Goal: Information Seeking & Learning: Check status

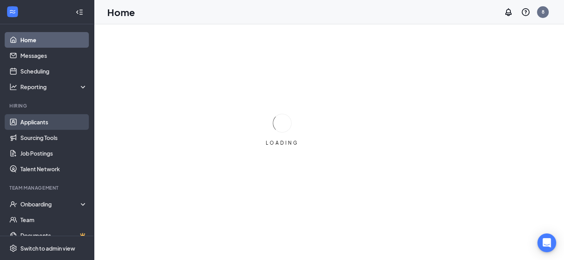
click at [28, 127] on link "Applicants" at bounding box center [53, 122] width 67 height 16
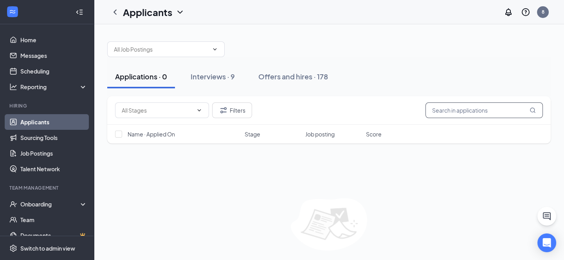
click at [448, 117] on input "text" at bounding box center [484, 111] width 117 height 16
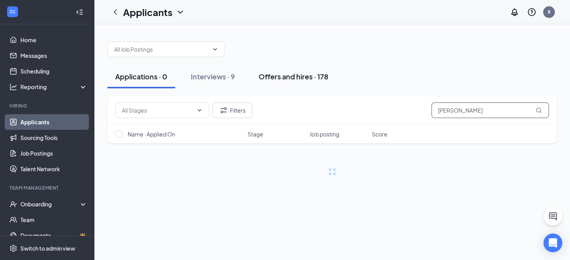
type input "[PERSON_NAME]"
click at [282, 77] on div "Offers and hires · 178" at bounding box center [293, 77] width 70 height 10
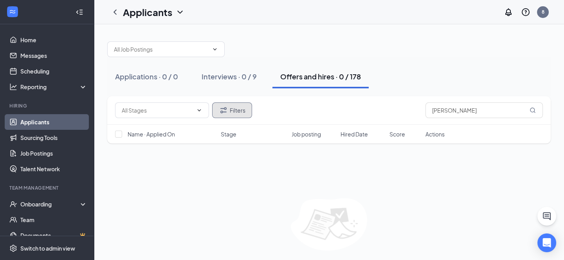
click at [217, 113] on button "Filters" at bounding box center [232, 111] width 40 height 16
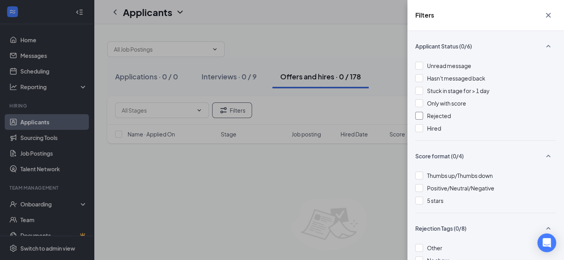
click at [424, 119] on div "Rejected" at bounding box center [485, 116] width 141 height 9
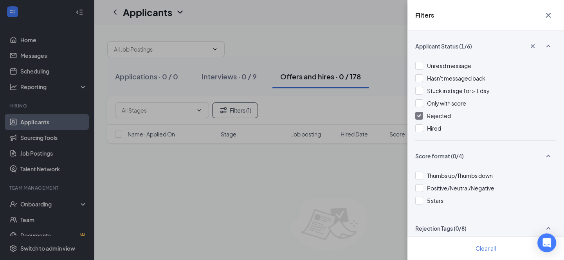
click at [547, 20] on icon "Cross" at bounding box center [548, 15] width 9 height 9
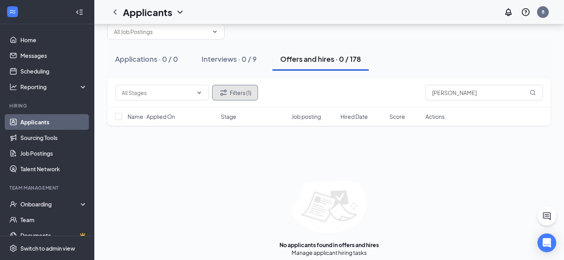
scroll to position [23, 0]
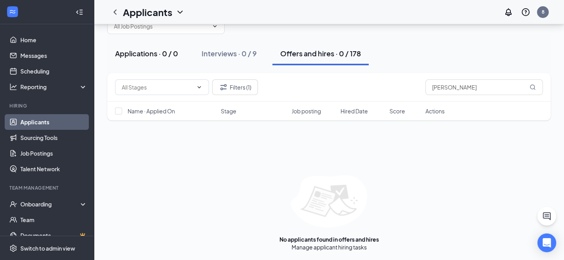
click at [164, 51] on div "Applications · 0 / 0" at bounding box center [146, 54] width 63 height 10
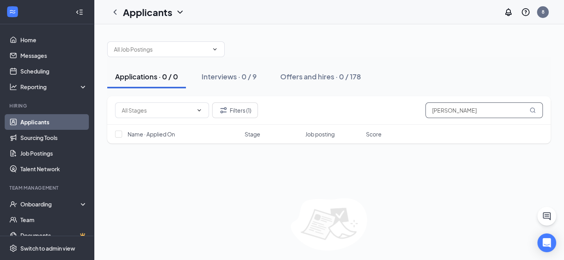
click at [478, 106] on input "quinton" at bounding box center [484, 111] width 117 height 16
type input "quin"
click at [204, 76] on div "Interviews · 1 / 9" at bounding box center [228, 77] width 53 height 10
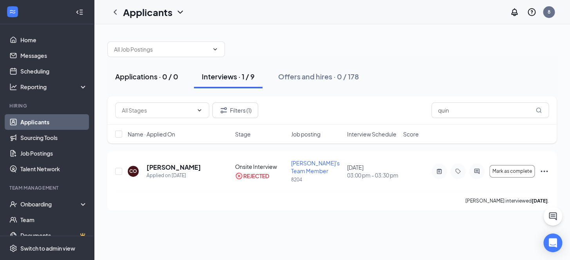
click at [142, 73] on div "Applications · 0 / 0" at bounding box center [146, 77] width 63 height 10
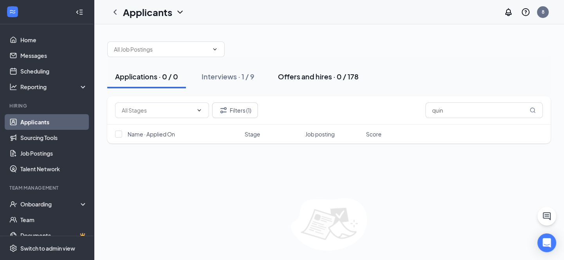
click at [310, 78] on div "Offers and hires · 0 / 178" at bounding box center [318, 77] width 81 height 10
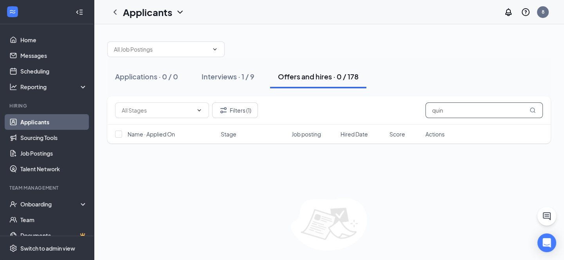
drag, startPoint x: 486, startPoint y: 107, endPoint x: 7, endPoint y: 101, distance: 478.2
click at [99, 105] on div "Applications · 0 / 0 Interviews · 1 / 9 Offers and hires · 0 / 178 Filters (1) …" at bounding box center [329, 154] width 470 height 260
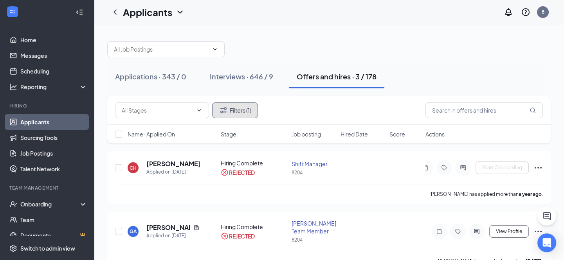
click at [242, 110] on button "Filters (1)" at bounding box center [235, 111] width 46 height 16
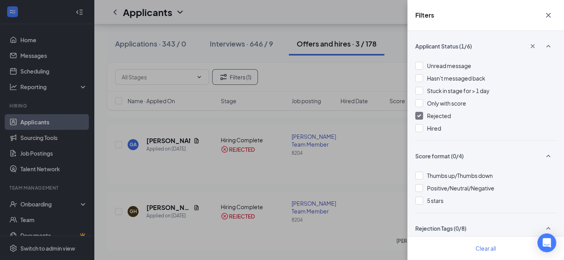
click at [551, 13] on icon "Cross" at bounding box center [548, 15] width 9 height 9
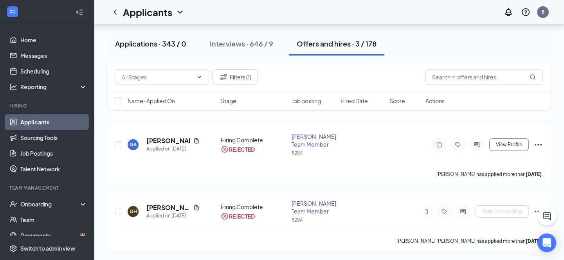
click at [160, 38] on button "Applications · 343 / 0" at bounding box center [150, 43] width 87 height 23
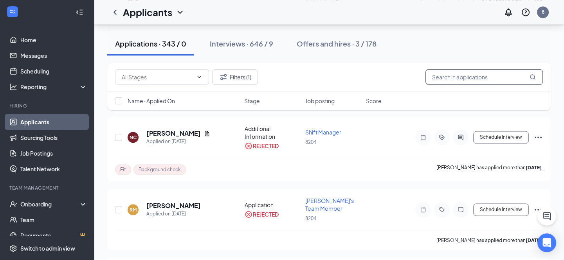
scroll to position [3097, 0]
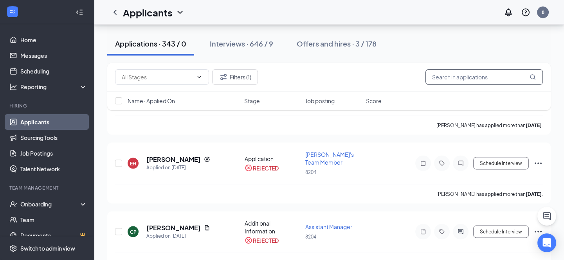
click at [490, 79] on input "text" at bounding box center [484, 77] width 117 height 16
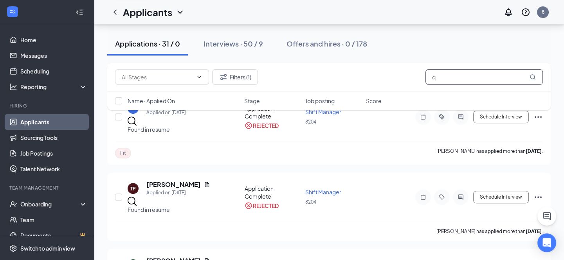
scroll to position [1104, 0]
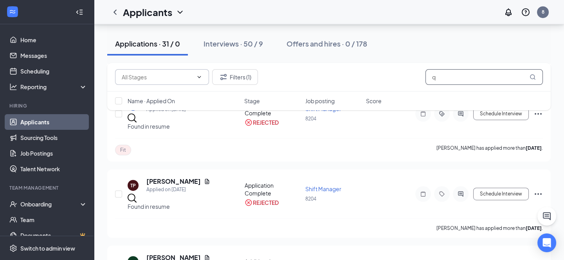
type input "q"
click at [176, 74] on input "text" at bounding box center [157, 77] width 71 height 9
click at [179, 95] on div "Additional Information (5)" at bounding box center [147, 90] width 64 height 9
type input "Additional Information (5)"
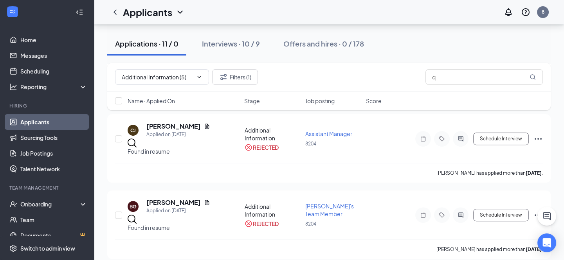
scroll to position [681, 0]
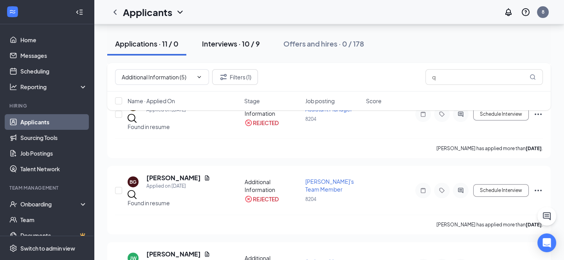
click at [256, 42] on div "Interviews · 10 / 9" at bounding box center [231, 44] width 58 height 10
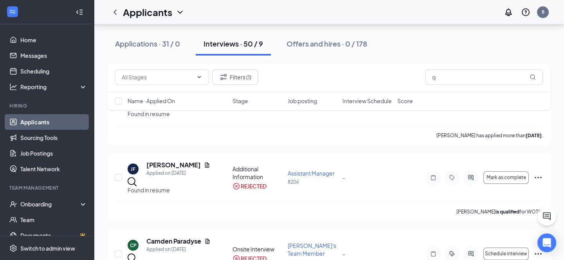
scroll to position [1602, 0]
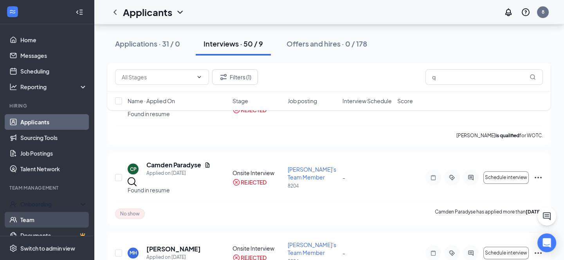
click at [38, 209] on div "Onboarding" at bounding box center [47, 205] width 94 height 16
click at [39, 222] on link "Overview" at bounding box center [53, 222] width 69 height 16
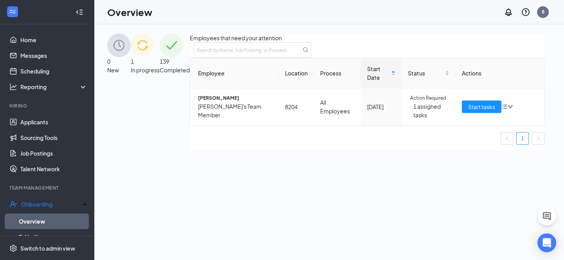
click at [154, 57] on img at bounding box center [142, 45] width 23 height 23
click at [311, 58] on input "text" at bounding box center [252, 50] width 117 height 16
type input "quin"
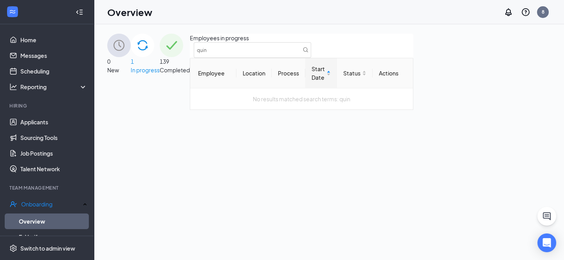
click at [131, 69] on div "0 New" at bounding box center [118, 72] width 23 height 76
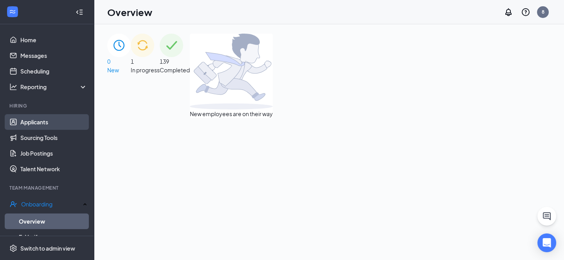
click at [61, 125] on link "Applicants" at bounding box center [53, 122] width 67 height 16
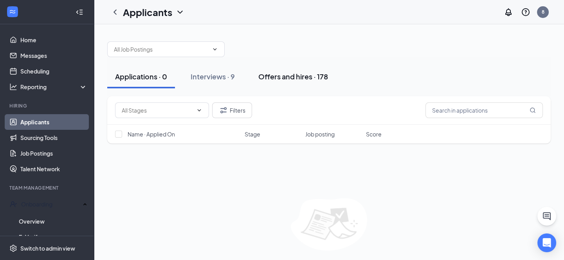
click at [320, 74] on div "Offers and hires · 178" at bounding box center [293, 77] width 70 height 10
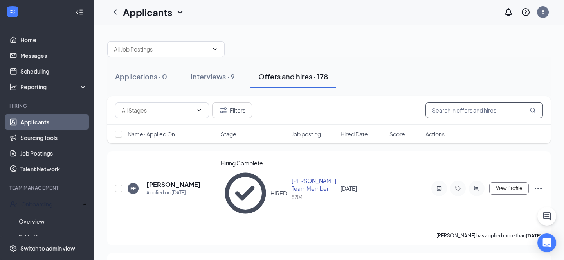
click at [506, 105] on input "text" at bounding box center [484, 111] width 117 height 16
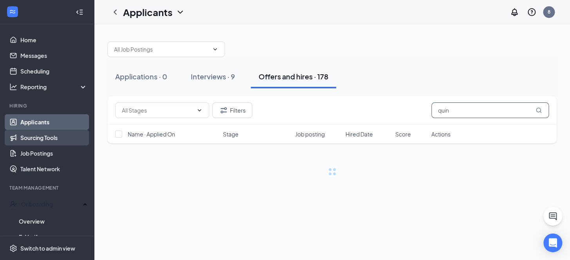
type input "quin"
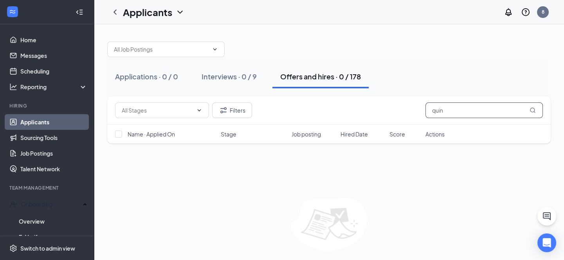
click at [536, 110] on icon "MagnifyingGlass" at bounding box center [533, 110] width 6 height 6
click at [247, 78] on div "Interviews · 0 / 9" at bounding box center [229, 77] width 55 height 10
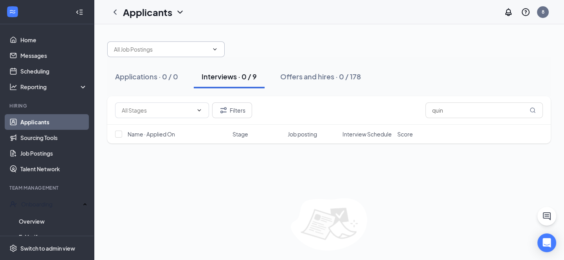
click at [145, 55] on span at bounding box center [165, 50] width 117 height 16
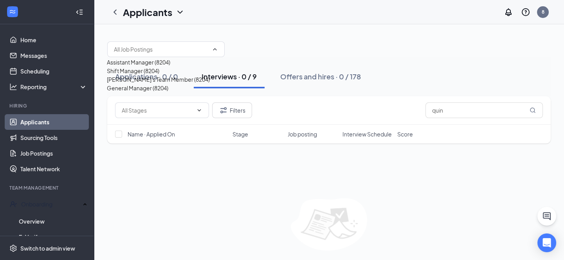
click at [164, 84] on div "Arby's Team Member (8204)" at bounding box center [158, 79] width 103 height 9
type input "Arby's Team Member (8204)"
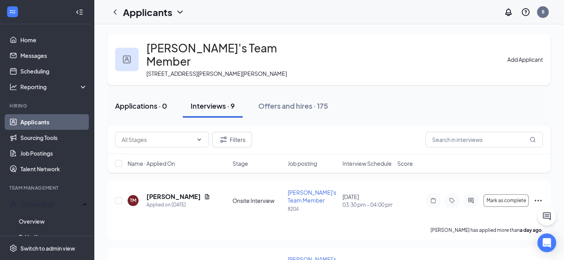
click at [146, 100] on button "Applications · 0" at bounding box center [141, 105] width 68 height 23
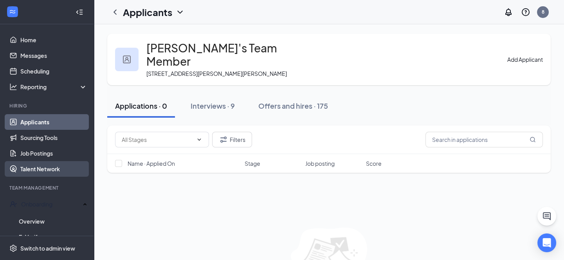
click at [52, 175] on link "Talent Network" at bounding box center [53, 169] width 67 height 16
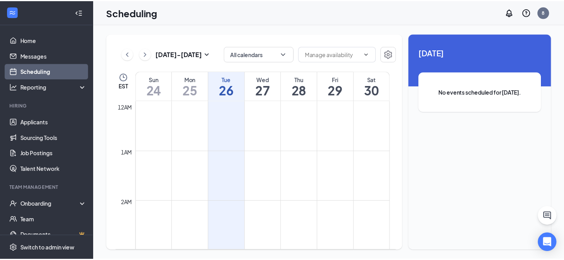
scroll to position [384, 0]
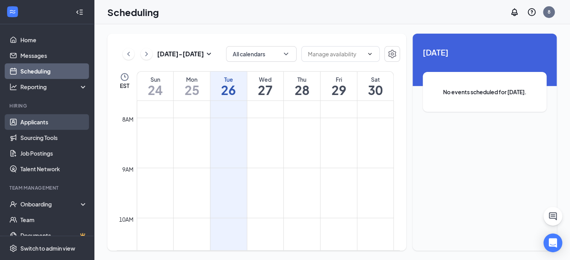
click at [35, 122] on link "Applicants" at bounding box center [53, 122] width 67 height 16
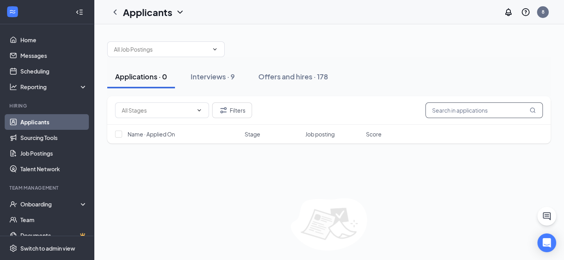
click at [466, 109] on input "text" at bounding box center [484, 111] width 117 height 16
paste input "Quinton Carico"
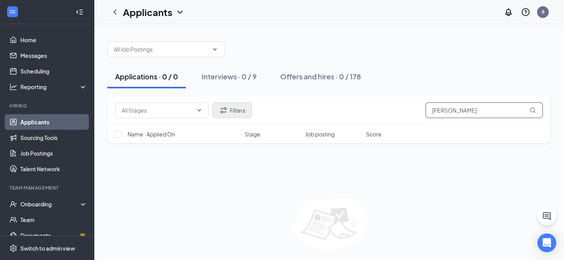
type input "Quinton Carico"
click at [232, 110] on button "Filters" at bounding box center [232, 111] width 40 height 16
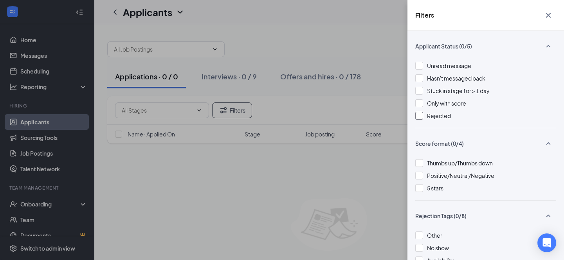
click at [436, 113] on span "Rejected" at bounding box center [439, 115] width 24 height 7
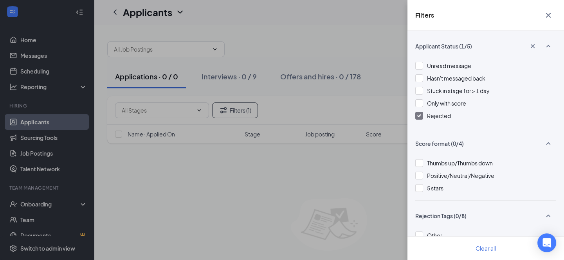
click at [552, 11] on icon "Cross" at bounding box center [548, 15] width 9 height 9
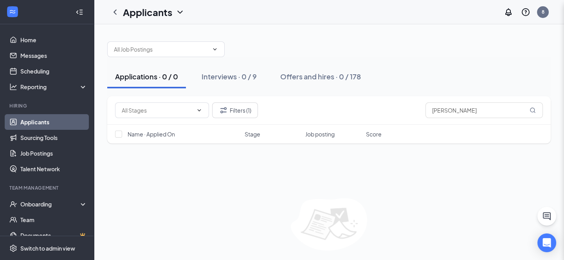
scroll to position [23, 0]
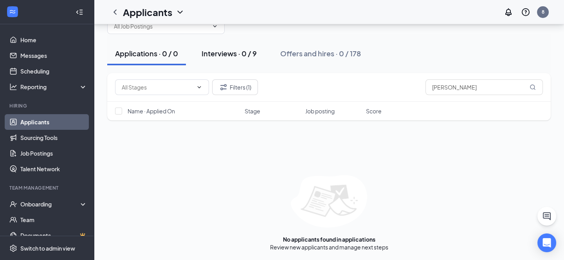
click at [249, 54] on div "Interviews · 0 / 9" at bounding box center [229, 54] width 55 height 10
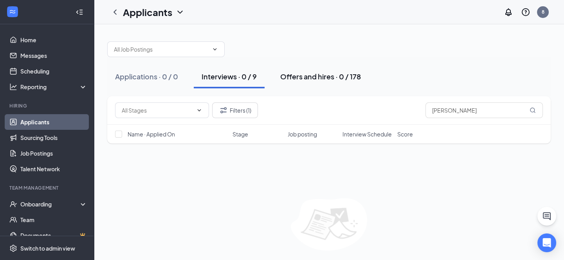
click at [342, 76] on div "Offers and hires · 0 / 178" at bounding box center [320, 77] width 81 height 10
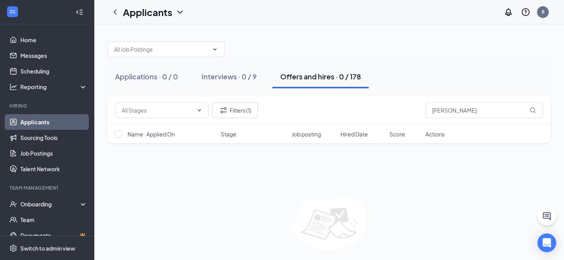
scroll to position [23, 0]
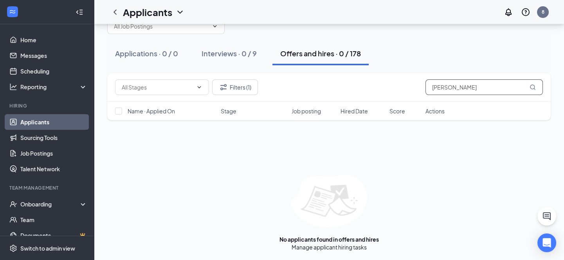
click at [506, 93] on input "Quinton Carico" at bounding box center [484, 87] width 117 height 16
click at [535, 88] on icon "MagnifyingGlass" at bounding box center [533, 87] width 6 height 6
click at [253, 57] on div "Interviews · 0 / 9" at bounding box center [229, 54] width 55 height 10
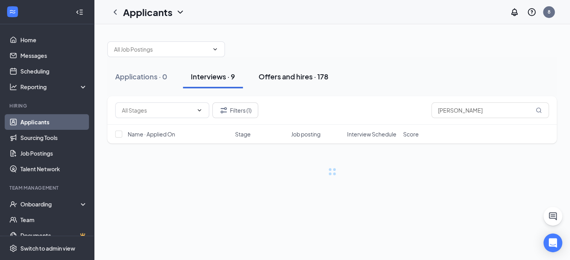
click at [298, 78] on div "Offers and hires · 178" at bounding box center [293, 77] width 70 height 10
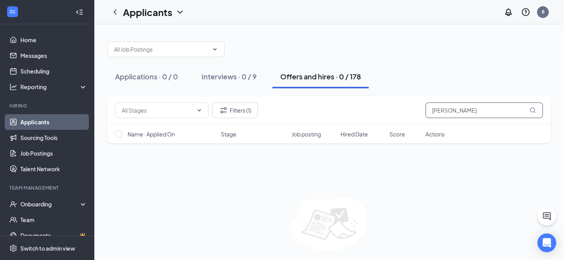
click at [482, 108] on input "Quinton Carico" at bounding box center [484, 111] width 117 height 16
click at [220, 76] on div "Interviews · 0 / 9" at bounding box center [229, 77] width 55 height 10
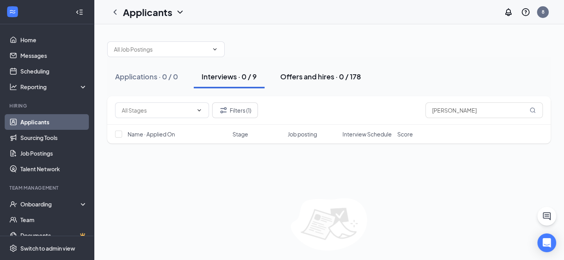
click at [282, 78] on div "Offers and hires · 0 / 178" at bounding box center [320, 77] width 81 height 10
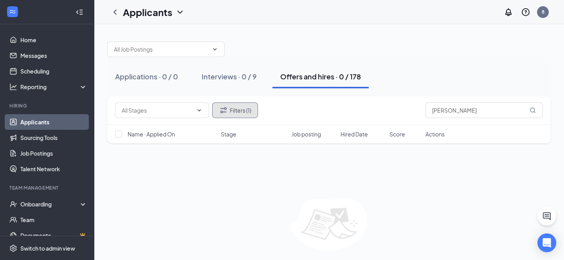
click at [229, 111] on button "Filters (1)" at bounding box center [235, 111] width 46 height 16
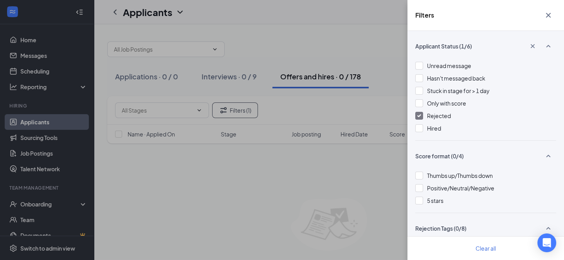
click at [437, 117] on span "Rejected" at bounding box center [439, 115] width 24 height 7
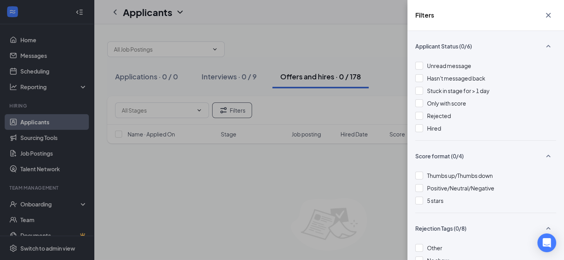
click at [553, 14] on button "button" at bounding box center [549, 15] width 16 height 15
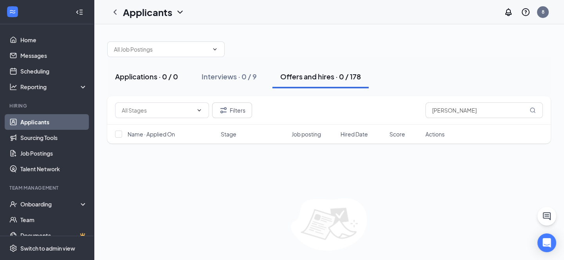
click at [166, 74] on div "Applications · 0 / 0" at bounding box center [146, 77] width 63 height 10
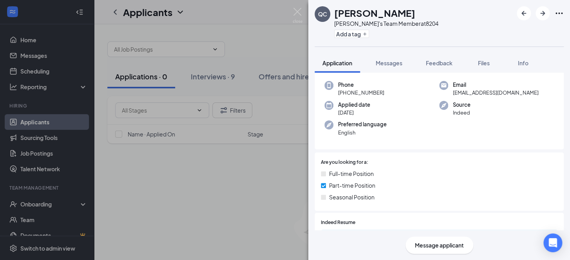
scroll to position [71, 0]
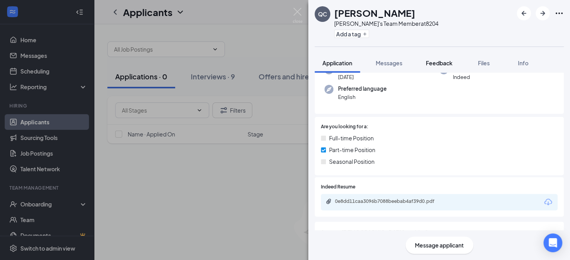
click at [446, 62] on span "Feedback" at bounding box center [439, 63] width 27 height 7
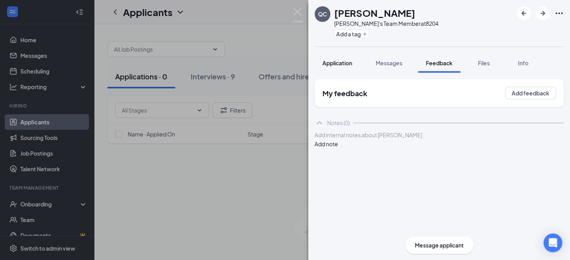
click at [341, 64] on span "Application" at bounding box center [337, 63] width 30 height 7
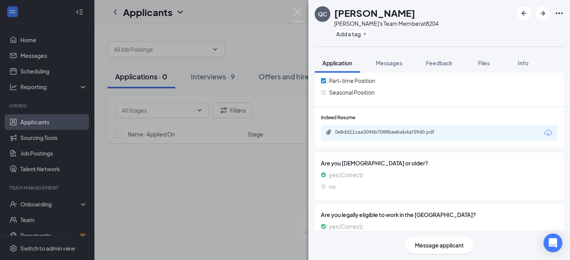
scroll to position [106, 0]
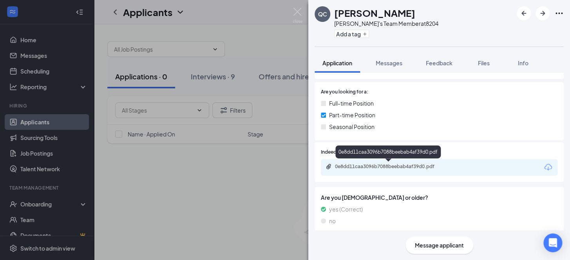
click at [399, 161] on div "0e8dd11caa3096b7088beebab4af39d0.pdf" at bounding box center [387, 154] width 105 height 16
click at [396, 166] on div "0e8dd11caa3096b7088beebab4af39d0.pdf" at bounding box center [390, 167] width 110 height 6
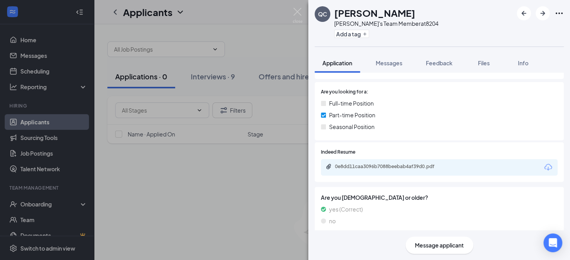
click at [560, 13] on icon "Ellipses" at bounding box center [558, 13] width 9 height 9
click at [524, 31] on link "View full application" at bounding box center [499, 26] width 51 height 9
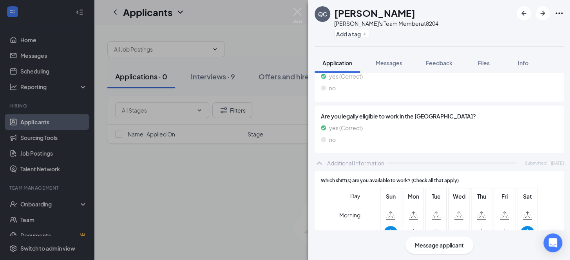
scroll to position [248, 0]
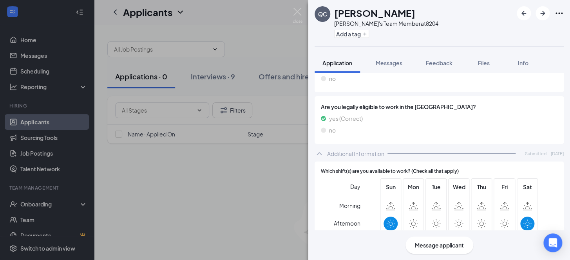
click at [442, 246] on span "Message applicant" at bounding box center [439, 245] width 49 height 9
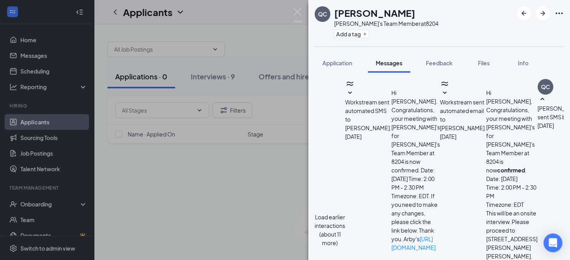
scroll to position [152, 0]
click at [342, 56] on button "Application" at bounding box center [336, 63] width 45 height 20
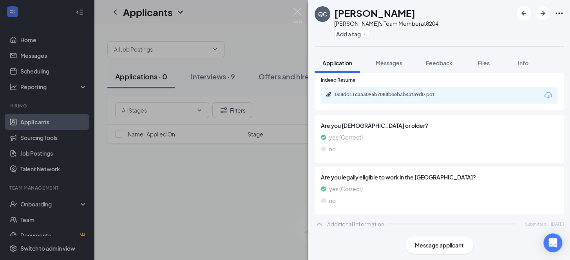
scroll to position [177, 0]
click at [561, 12] on icon "Ellipses" at bounding box center [558, 13] width 9 height 9
click at [361, 13] on h1 "Quinton Carico" at bounding box center [374, 12] width 81 height 13
drag, startPoint x: 326, startPoint y: 13, endPoint x: 332, endPoint y: 13, distance: 5.9
click at [327, 13] on div "QC" at bounding box center [322, 14] width 16 height 16
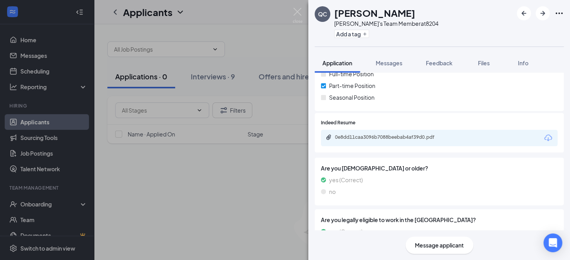
scroll to position [0, 0]
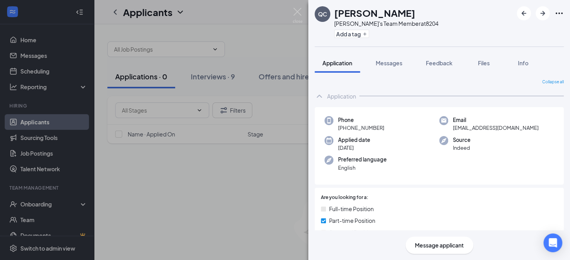
click at [412, 69] on div "Application Messages Feedback Files Info" at bounding box center [438, 63] width 249 height 20
click at [454, 66] on button "Feedback" at bounding box center [439, 63] width 42 height 20
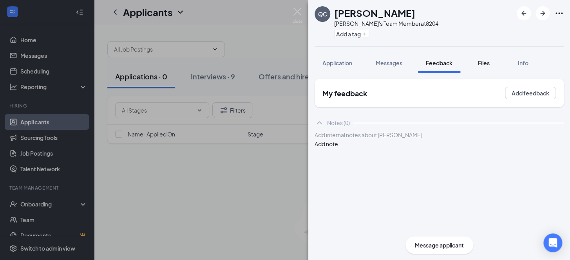
click at [479, 66] on div "Files" at bounding box center [484, 63] width 16 height 8
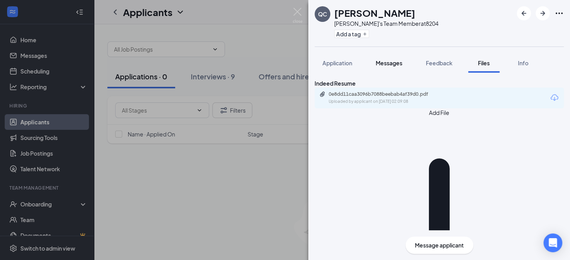
click at [380, 60] on span "Messages" at bounding box center [389, 63] width 27 height 7
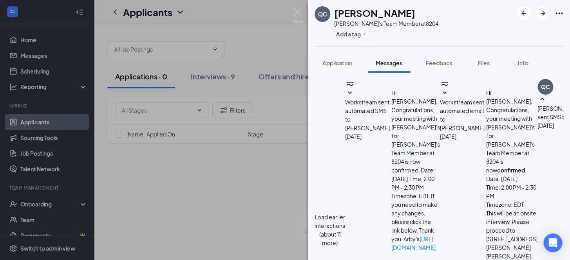
scroll to position [152, 0]
click at [332, 60] on span "Application" at bounding box center [337, 63] width 30 height 7
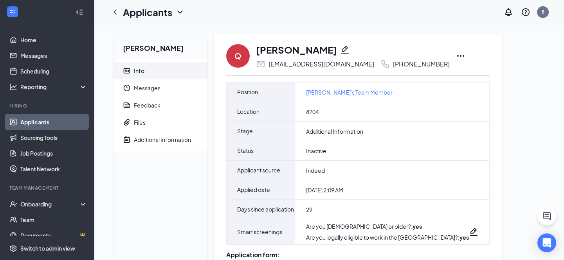
click at [64, 125] on link "Applicants" at bounding box center [53, 122] width 67 height 16
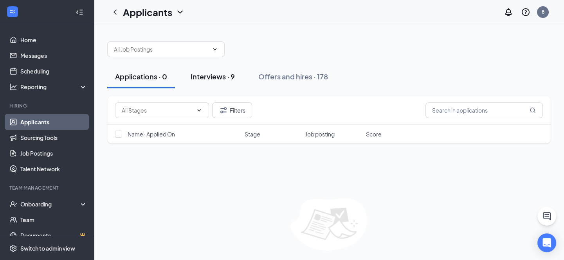
click at [229, 74] on div "Interviews · 9" at bounding box center [213, 77] width 44 height 10
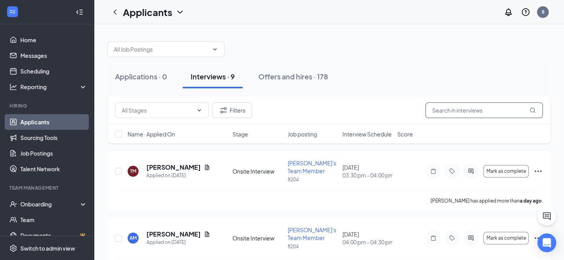
click at [469, 105] on input "text" at bounding box center [484, 111] width 117 height 16
paste input "Quinton Carico"
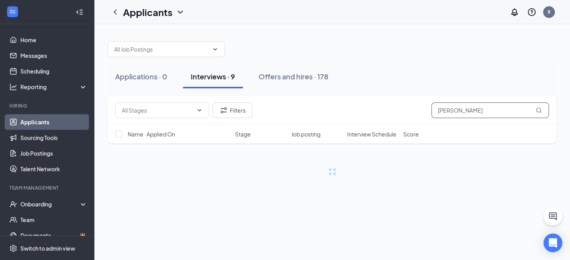
click at [534, 115] on input "Quinton Carico" at bounding box center [489, 111] width 117 height 16
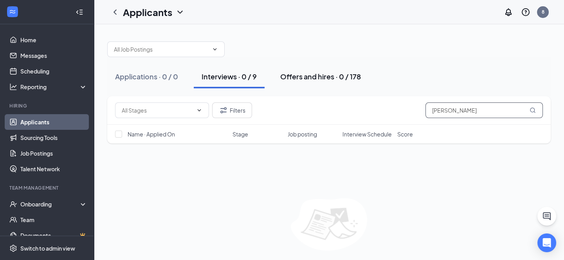
type input "Quinton Carico"
click at [322, 79] on div "Offers and hires · 0 / 178" at bounding box center [320, 77] width 81 height 10
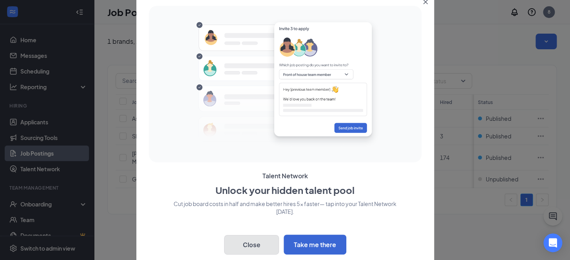
click at [246, 238] on button "Close" at bounding box center [251, 245] width 55 height 20
